Goal: Information Seeking & Learning: Learn about a topic

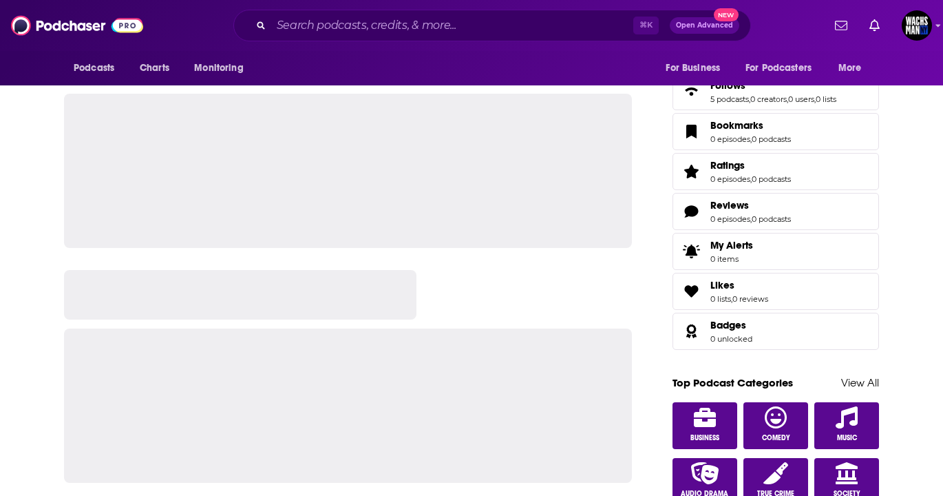
scroll to position [482, 0]
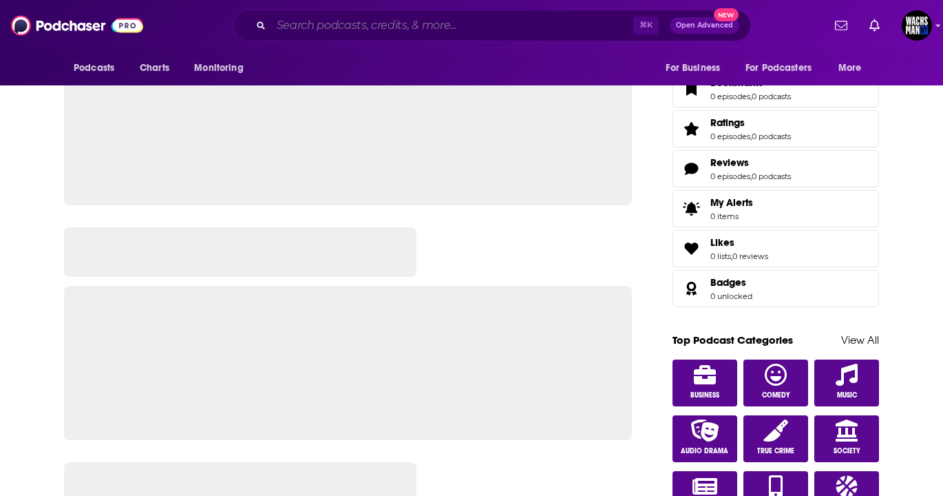
click at [354, 23] on input "Search podcasts, credits, & more..." at bounding box center [452, 25] width 362 height 22
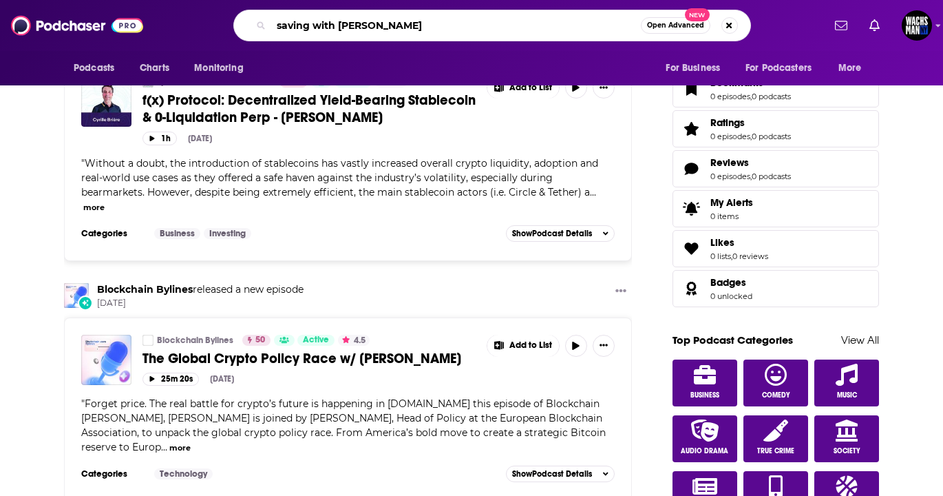
type input "saving with [PERSON_NAME]"
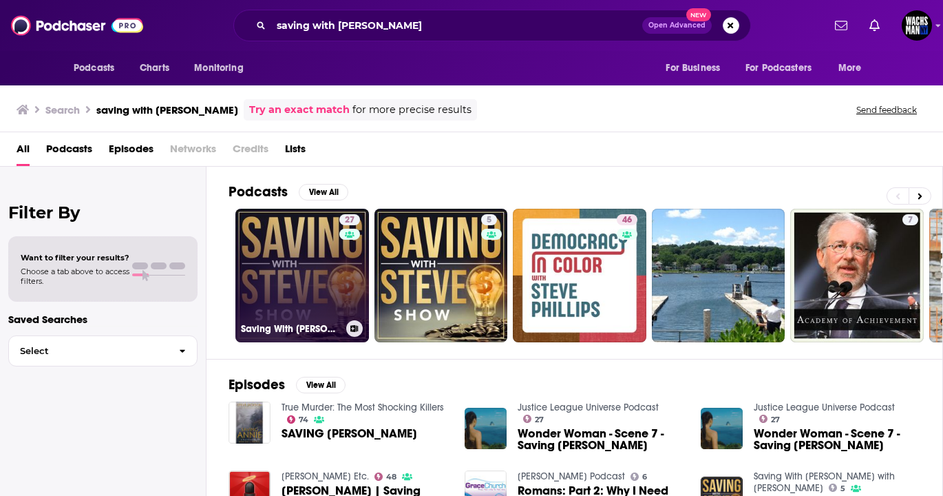
click at [300, 273] on link "27 Saving With [PERSON_NAME]" at bounding box center [302, 276] width 134 height 134
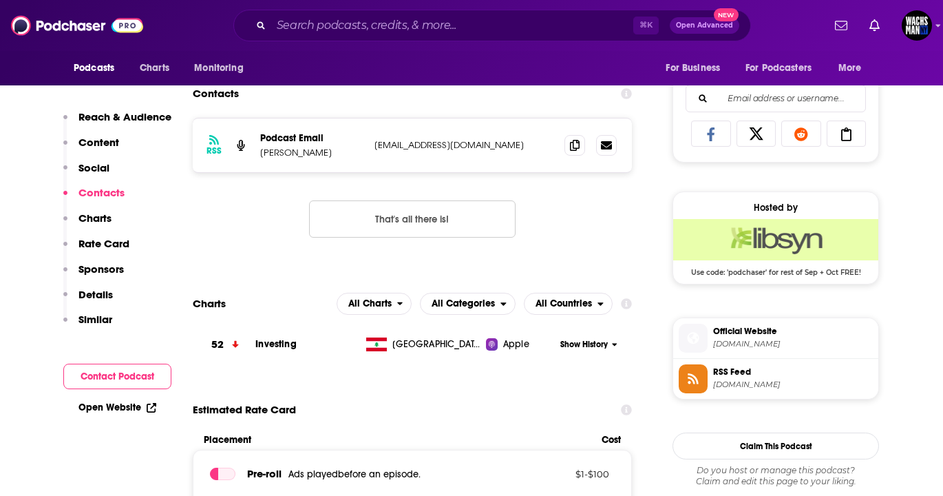
scroll to position [868, 0]
